Goal: Task Accomplishment & Management: Complete application form

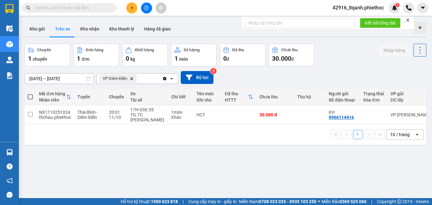
click at [131, 9] on icon "plus" at bounding box center [131, 7] width 0 height 3
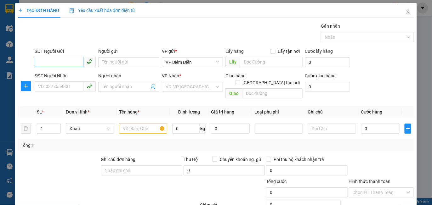
click at [67, 61] on input "SĐT Người Gửi" at bounding box center [59, 62] width 49 height 10
type input "0972589635"
click at [73, 75] on div "0972589635 - A Điệp" at bounding box center [64, 74] width 53 height 7
type input "A Điệp"
drag, startPoint x: 73, startPoint y: 61, endPoint x: 35, endPoint y: 64, distance: 37.9
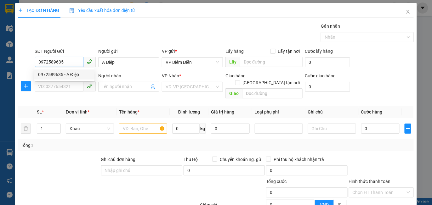
click at [35, 64] on input "0972589635" at bounding box center [59, 62] width 49 height 10
type input "0972589635"
click at [52, 88] on input "SĐT Người Nhận" at bounding box center [59, 86] width 49 height 10
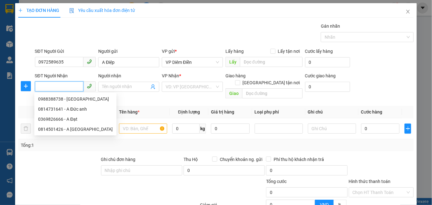
paste input "0972589635"
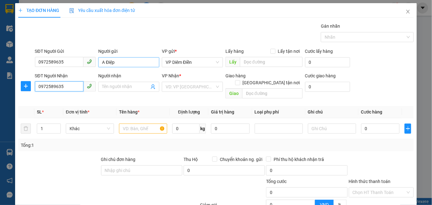
type input "0972589635"
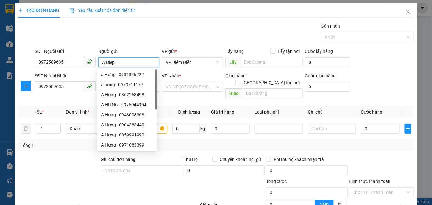
drag, startPoint x: 122, startPoint y: 59, endPoint x: 95, endPoint y: 63, distance: 27.7
click at [95, 63] on div "SĐT Người Gửi 0972589635 Người gửi A Điệp VP gửi * VP Diêm Điền Lấy hàng Lấy tậ…" at bounding box center [224, 59] width 381 height 22
click at [137, 27] on div "Gói vận chuyển * Tiêu chuẩn Gán nhãn Nhãn" at bounding box center [224, 34] width 381 height 22
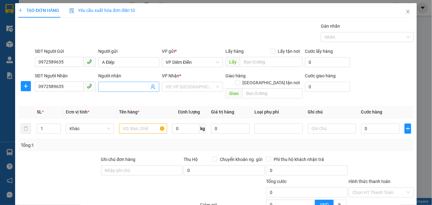
click at [109, 86] on input "Người nhận" at bounding box center [125, 86] width 47 height 7
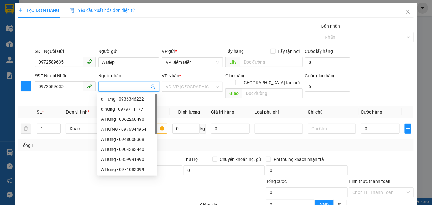
paste input "A Điệp"
type input "A Điệp"
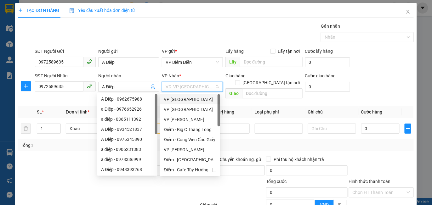
click at [175, 86] on input "search" at bounding box center [189, 86] width 49 height 9
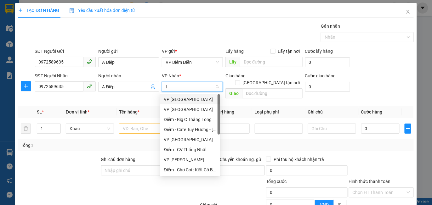
type input "th"
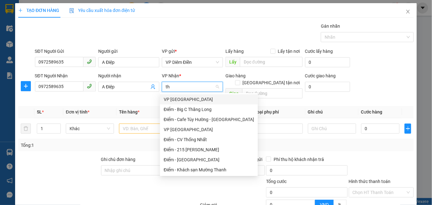
click at [178, 99] on div "VP [GEOGRAPHIC_DATA]" at bounding box center [209, 99] width 90 height 7
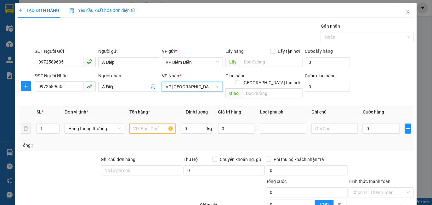
click at [136, 124] on input "text" at bounding box center [152, 129] width 46 height 10
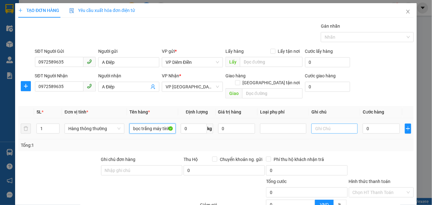
type input "bọc trắng máy tính"
click at [320, 124] on input "text" at bounding box center [334, 129] width 46 height 10
click at [280, 125] on div at bounding box center [282, 129] width 43 height 8
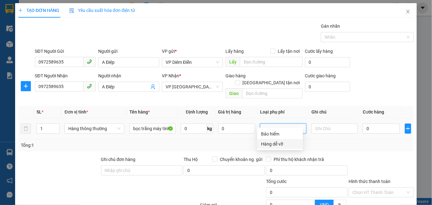
click at [271, 144] on div "Hàng dễ vỡ" at bounding box center [280, 144] width 38 height 7
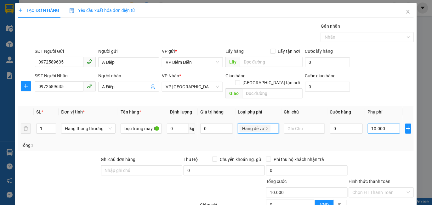
type input "10.000"
click at [349, 124] on input "0" at bounding box center [346, 129] width 33 height 10
type input "002"
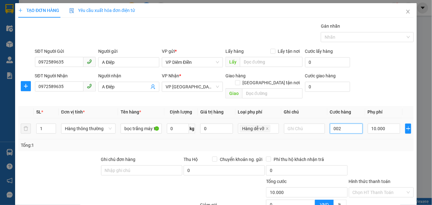
type input "10.002"
type input "0.020"
type input "10.020"
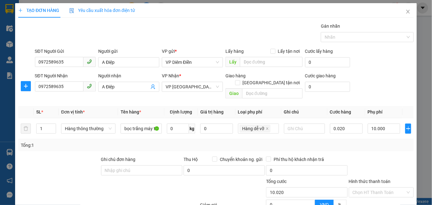
type input "20.000"
type input "30.000"
click at [379, 142] on div "Tổng: 1" at bounding box center [216, 145] width 390 height 7
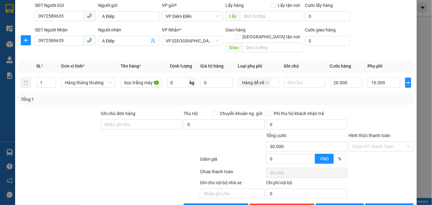
scroll to position [52, 0]
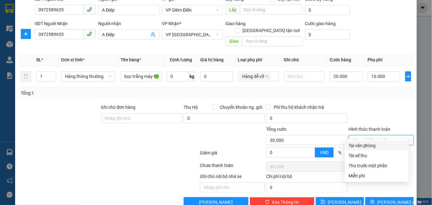
click at [369, 136] on input "Hình thức thanh toán" at bounding box center [378, 140] width 53 height 9
click at [364, 145] on div "Tại văn phòng" at bounding box center [376, 145] width 56 height 7
type input "0"
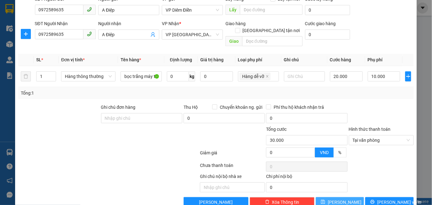
click at [333, 197] on button "[PERSON_NAME]" at bounding box center [339, 202] width 48 height 10
type input "0"
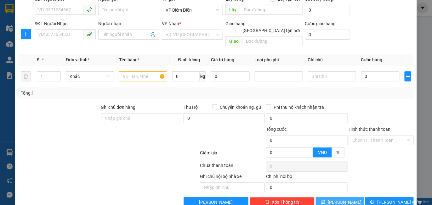
scroll to position [0, 0]
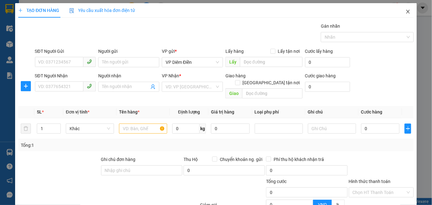
click at [406, 12] on icon "close" at bounding box center [407, 12] width 3 height 4
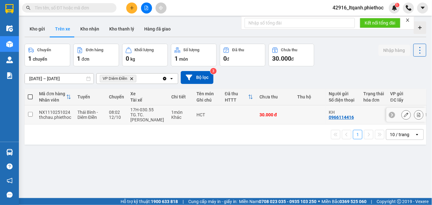
click at [227, 115] on td at bounding box center [238, 114] width 35 height 19
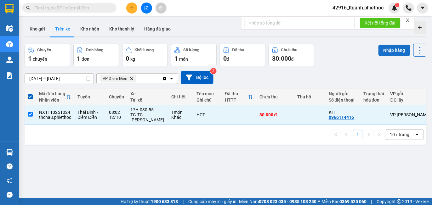
click at [396, 47] on button "Nhập hàng" at bounding box center [394, 50] width 32 height 11
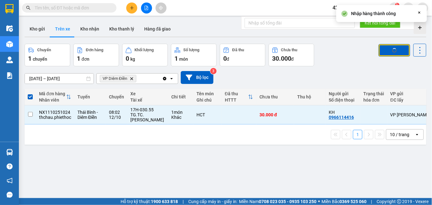
checkbox input "false"
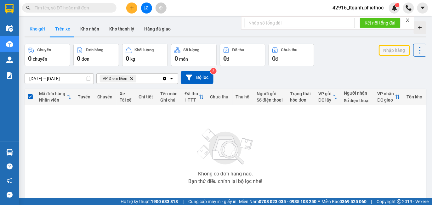
click at [39, 28] on button "Kho gửi" at bounding box center [37, 28] width 25 height 15
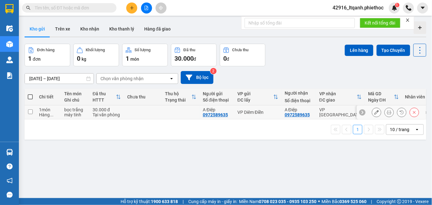
click at [144, 114] on td at bounding box center [143, 112] width 38 height 14
checkbox input "true"
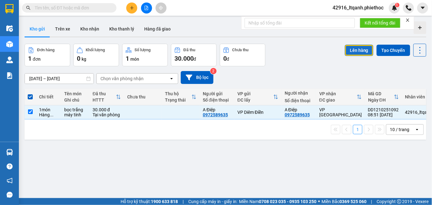
click at [353, 53] on button "Lên hàng" at bounding box center [358, 50] width 29 height 11
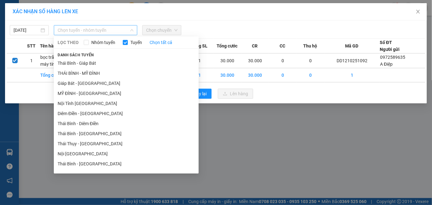
click at [94, 30] on span "Chọn tuyến - nhóm tuyến" at bounding box center [96, 29] width 76 height 9
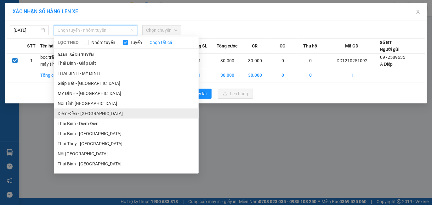
click at [102, 115] on li "Diêm Điền - [GEOGRAPHIC_DATA]" at bounding box center [126, 114] width 145 height 10
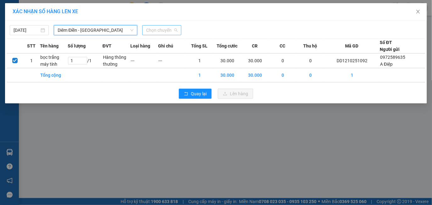
click at [159, 30] on span "Chọn chuyến" at bounding box center [161, 29] width 31 height 9
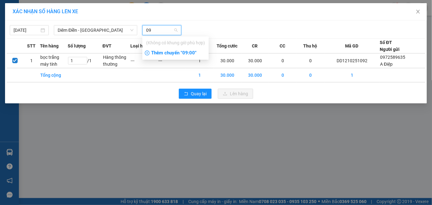
type input "09"
click at [174, 52] on div "Thêm chuyến " 09:00 "" at bounding box center [175, 53] width 66 height 11
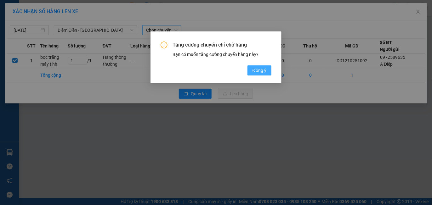
click at [256, 70] on span "Đồng ý" at bounding box center [259, 70] width 14 height 7
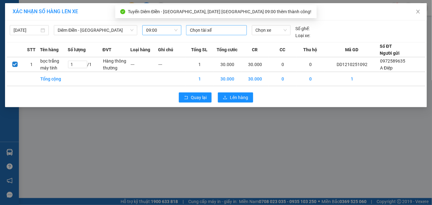
click at [206, 28] on div at bounding box center [216, 30] width 58 height 8
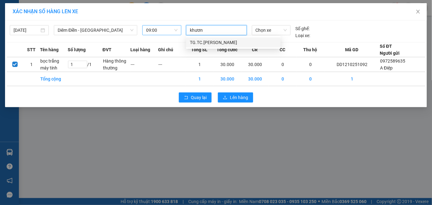
type input "khương"
click at [219, 43] on div "TG.TC.[PERSON_NAME]" at bounding box center [233, 42] width 87 height 7
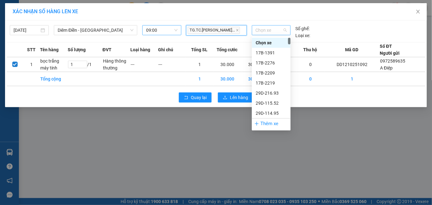
click at [272, 31] on span "Chọn xe" at bounding box center [270, 29] width 31 height 9
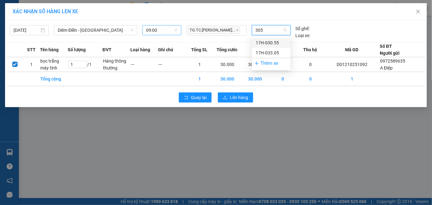
type input "3055"
click at [269, 42] on div "17H-030.55" at bounding box center [270, 42] width 31 height 7
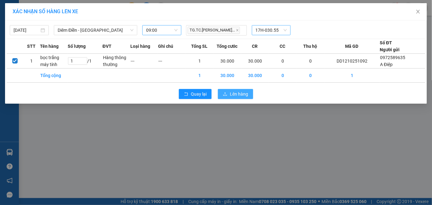
click at [242, 96] on span "Lên hàng" at bounding box center [239, 94] width 18 height 7
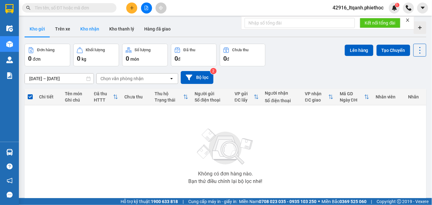
click at [87, 27] on button "Kho nhận" at bounding box center [89, 28] width 29 height 15
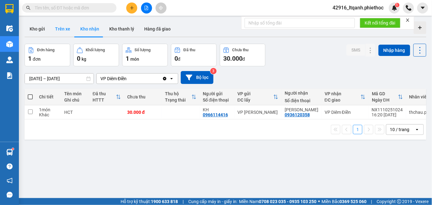
click at [58, 28] on button "Trên xe" at bounding box center [62, 28] width 25 height 15
type input "[DATE] – [DATE]"
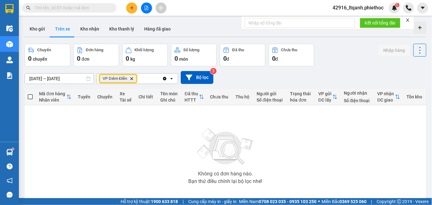
click at [132, 79] on icon "VP Diêm Điền, close by backspace" at bounding box center [131, 78] width 3 height 3
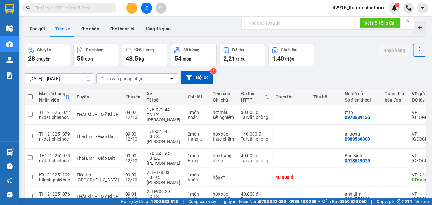
click at [116, 80] on div "Chọn văn phòng nhận" at bounding box center [121, 78] width 43 height 6
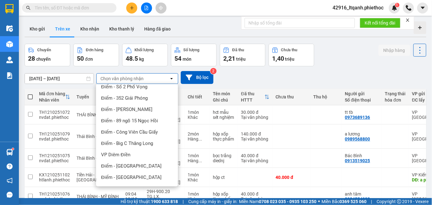
scroll to position [108, 0]
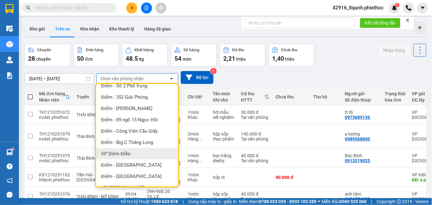
click at [124, 152] on span "VP Diêm Điền" at bounding box center [115, 154] width 29 height 6
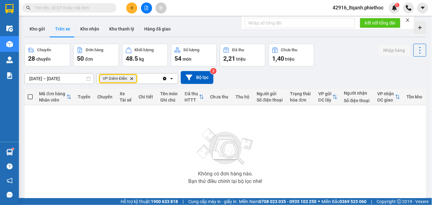
click at [132, 79] on icon "VP Diêm Điền, close by backspace" at bounding box center [131, 78] width 3 height 3
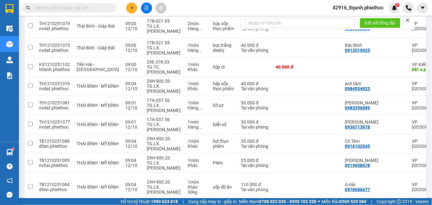
scroll to position [129, 0]
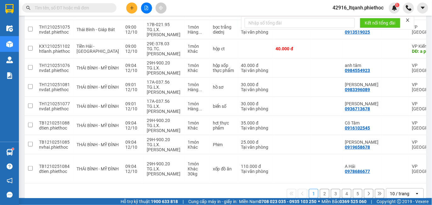
click at [403, 189] on div "10 / trang" at bounding box center [400, 194] width 28 height 10
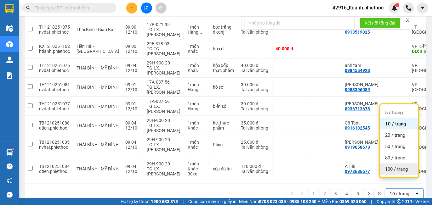
click at [400, 165] on div "100 / trang" at bounding box center [399, 169] width 38 height 11
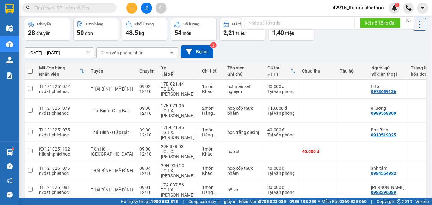
scroll to position [0, 0]
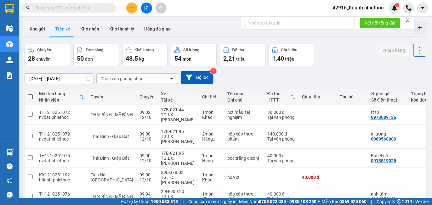
click at [126, 77] on div "Chọn văn phòng nhận" at bounding box center [121, 78] width 43 height 6
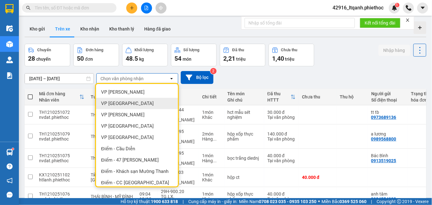
click at [114, 102] on span "VP [GEOGRAPHIC_DATA]" at bounding box center [127, 103] width 53 height 6
